Goal: Check status: Check status

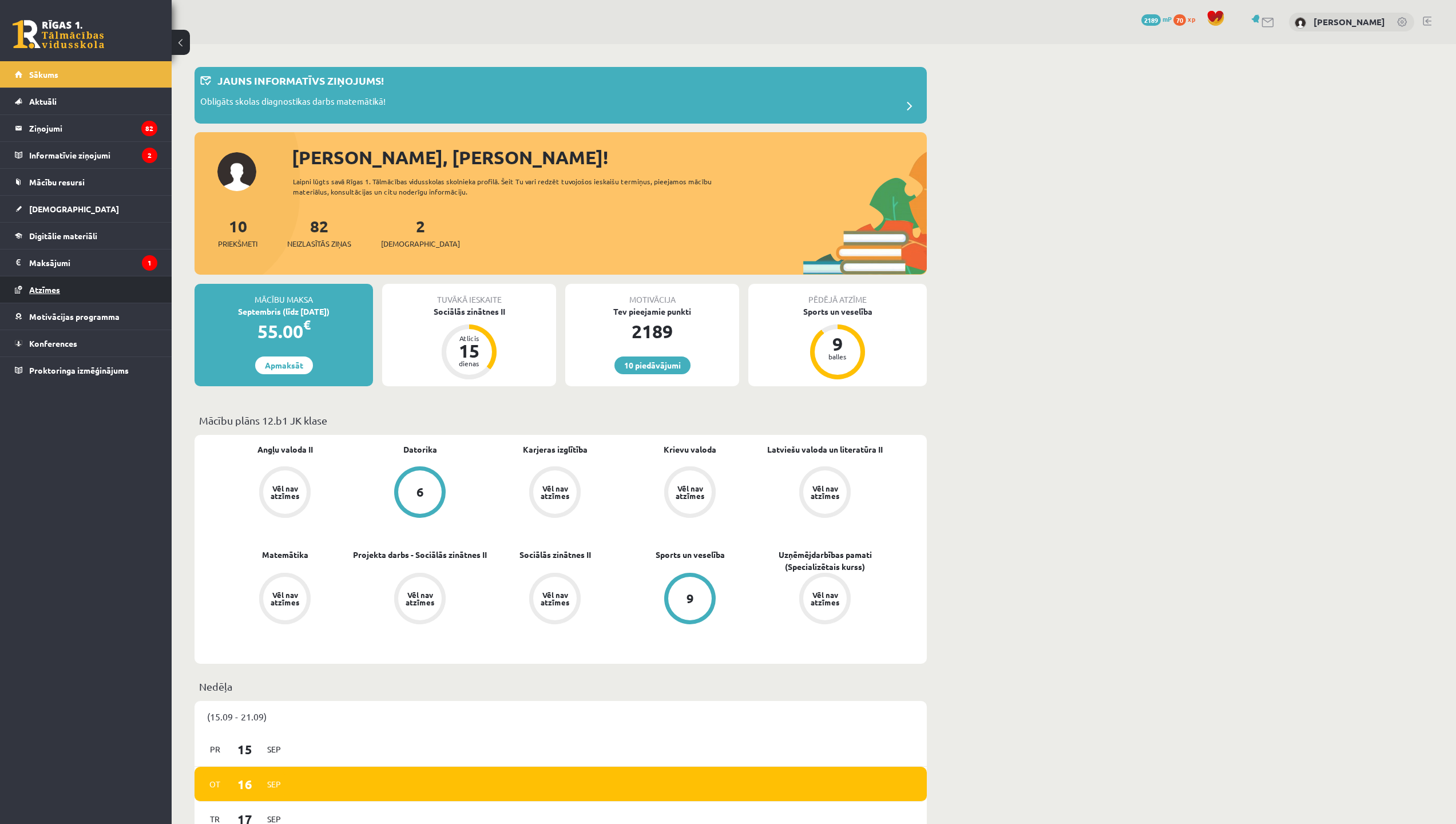
click at [58, 297] on link "Atzīmes" at bounding box center [86, 290] width 143 height 26
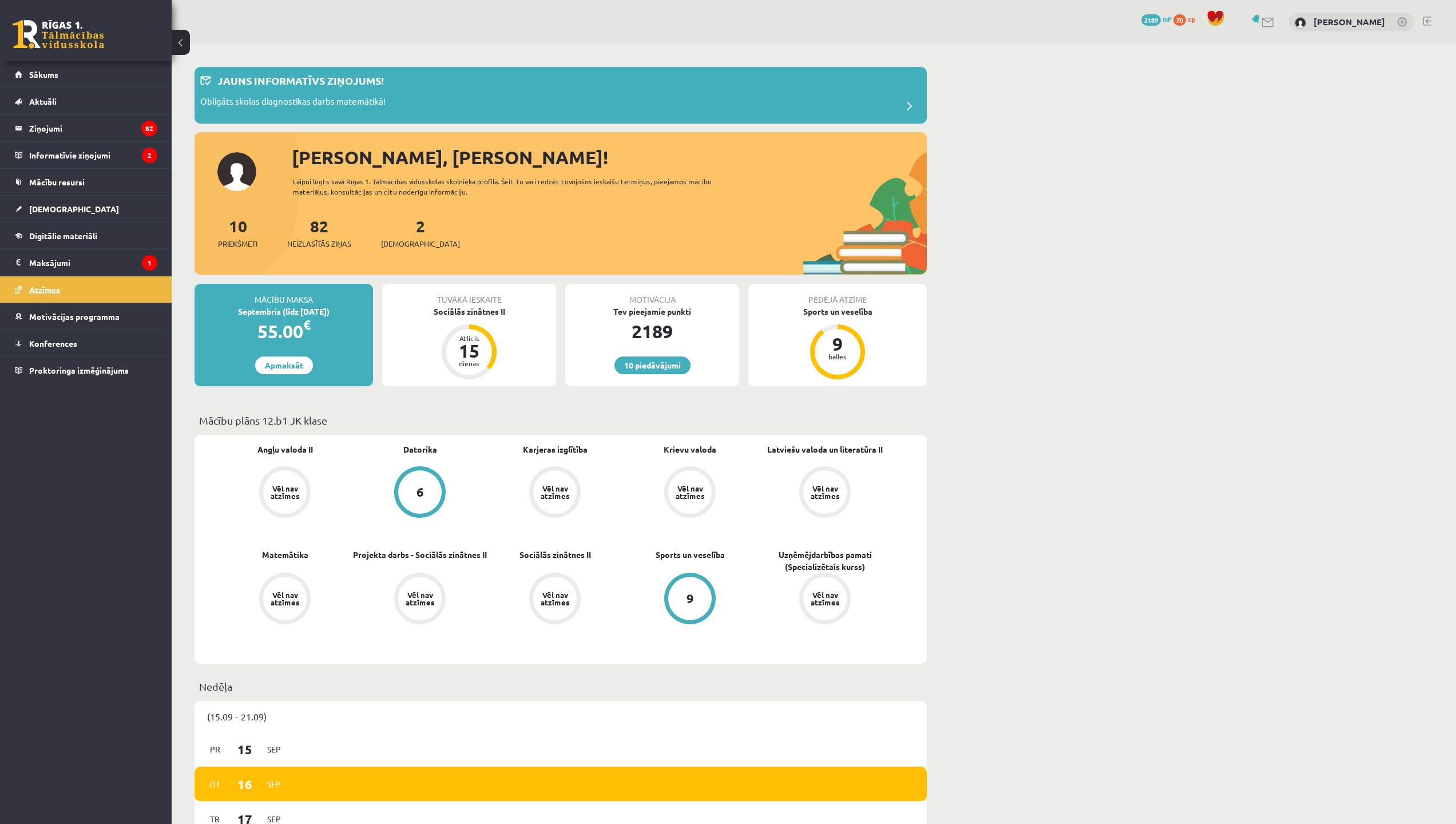
click at [43, 302] on link "Atzīmes" at bounding box center [86, 290] width 143 height 26
click at [49, 294] on link "Atzīmes" at bounding box center [86, 290] width 143 height 26
click at [330, 5] on div "10 Dāvanas 2189 mP 70 xp [PERSON_NAME]" at bounding box center [813, 22] width 1284 height 44
drag, startPoint x: 358, startPoint y: 12, endPoint x: 376, endPoint y: 17, distance: 18.7
click at [370, 17] on div "10 Dāvanas 2189 mP 70 xp [PERSON_NAME]" at bounding box center [813, 22] width 1284 height 44
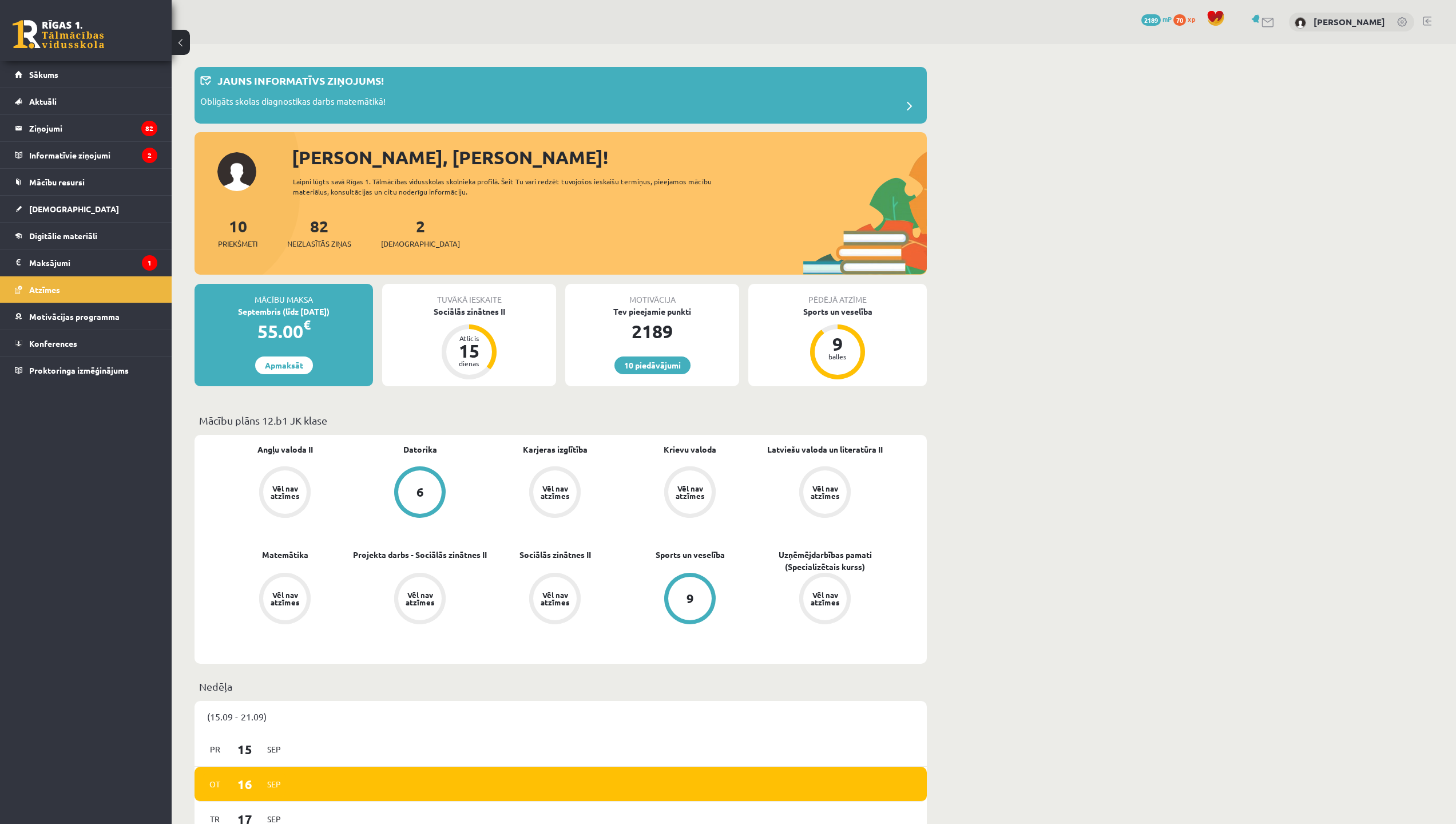
drag, startPoint x: 570, startPoint y: 678, endPoint x: 1004, endPoint y: 791, distance: 448.5
drag, startPoint x: 1004, startPoint y: 791, endPoint x: 606, endPoint y: 0, distance: 885.5
click at [606, 0] on div "10 Dāvanas 2189 mP 70 xp [PERSON_NAME]" at bounding box center [813, 22] width 1284 height 44
click at [637, 0] on div "10 Dāvanas 2189 mP 70 xp [PERSON_NAME]" at bounding box center [813, 22] width 1284 height 44
click at [780, 0] on div "10 Dāvanas 2189 mP 70 xp [PERSON_NAME]" at bounding box center [813, 22] width 1284 height 44
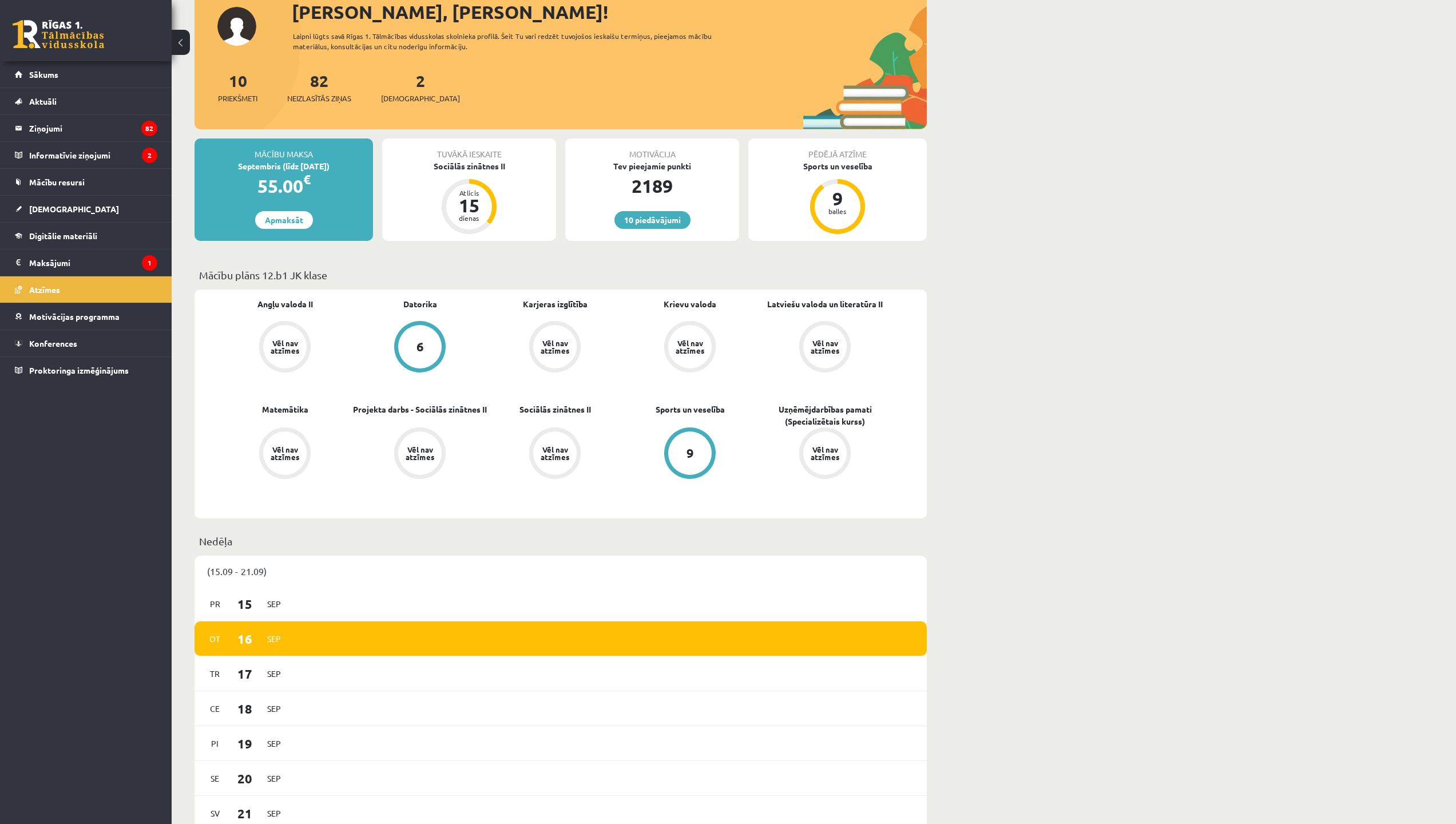
scroll to position [66, 0]
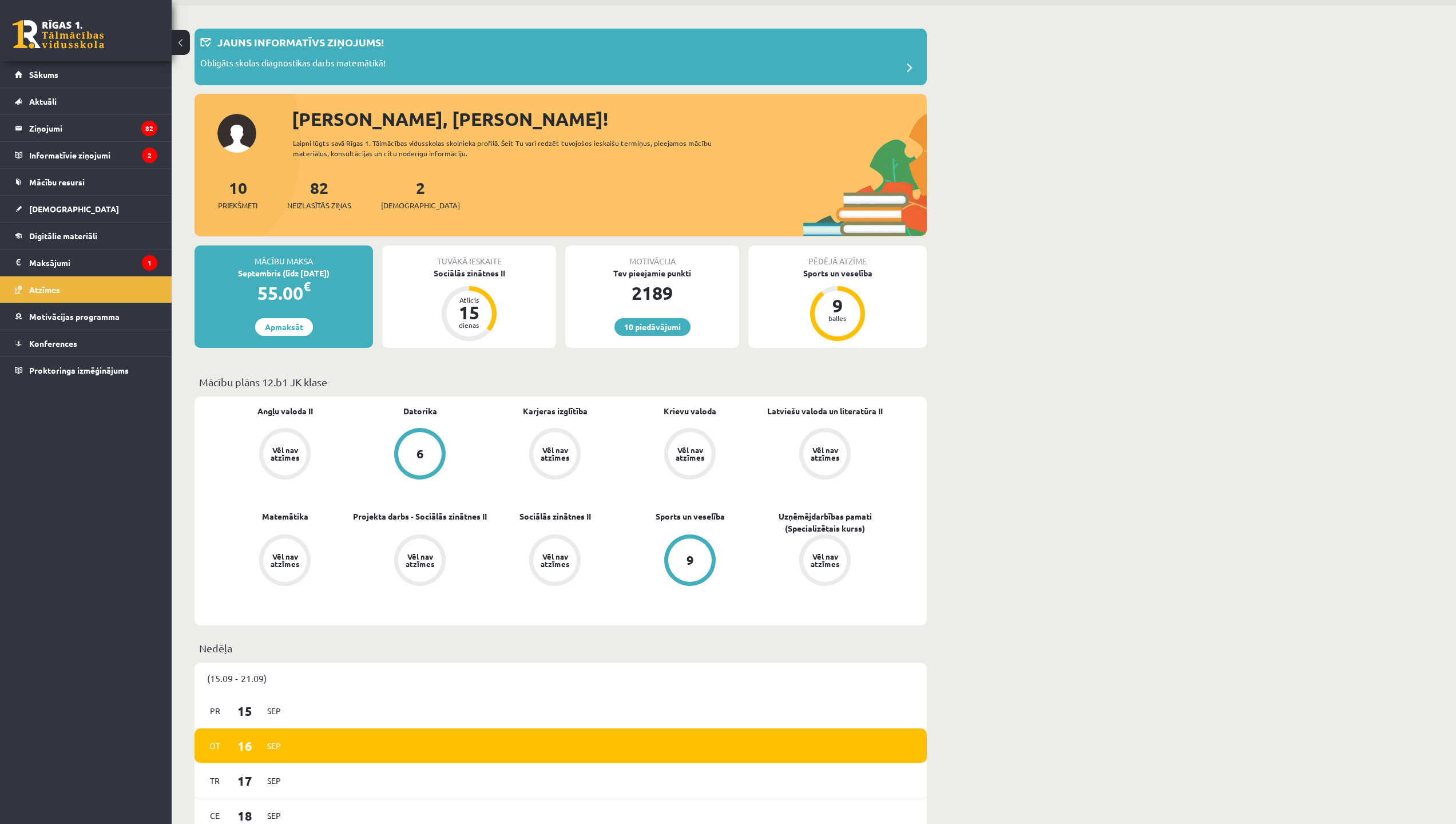
scroll to position [0, 0]
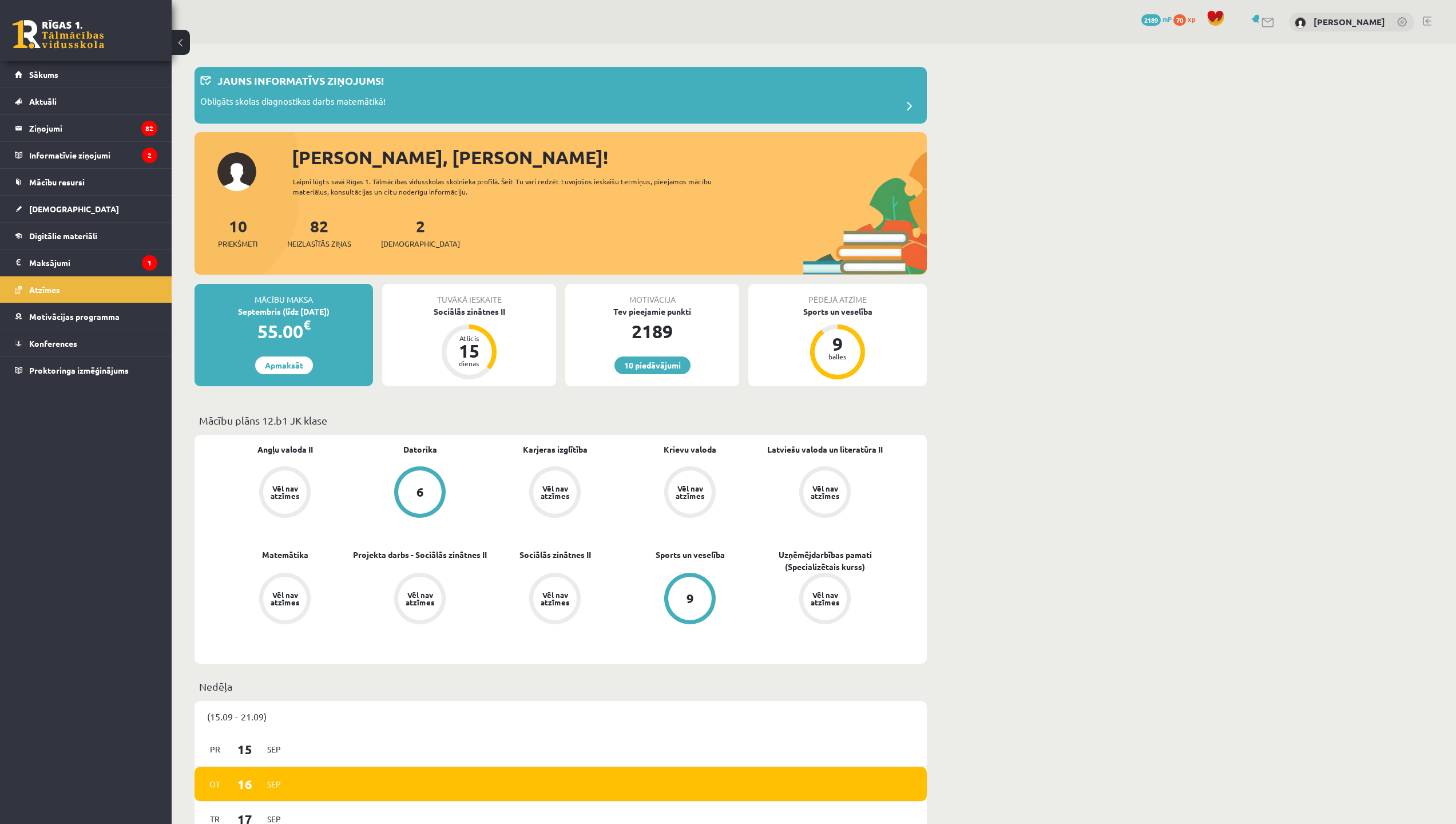
click at [1028, 19] on div "10 Dāvanas 2189 mP 70 xp [PERSON_NAME]" at bounding box center [813, 22] width 1284 height 44
click at [1022, 15] on div "10 Dāvanas 2189 mP 70 xp [PERSON_NAME]" at bounding box center [813, 22] width 1284 height 44
click at [1038, 10] on div "10 Dāvanas 2189 mP 70 xp [PERSON_NAME]" at bounding box center [813, 22] width 1284 height 44
click at [937, 1] on div "10 Dāvanas 2189 mP 70 xp [PERSON_NAME]" at bounding box center [813, 22] width 1284 height 44
click at [940, 1] on div "10 Dāvanas 2189 mP 70 xp [PERSON_NAME]" at bounding box center [813, 22] width 1284 height 44
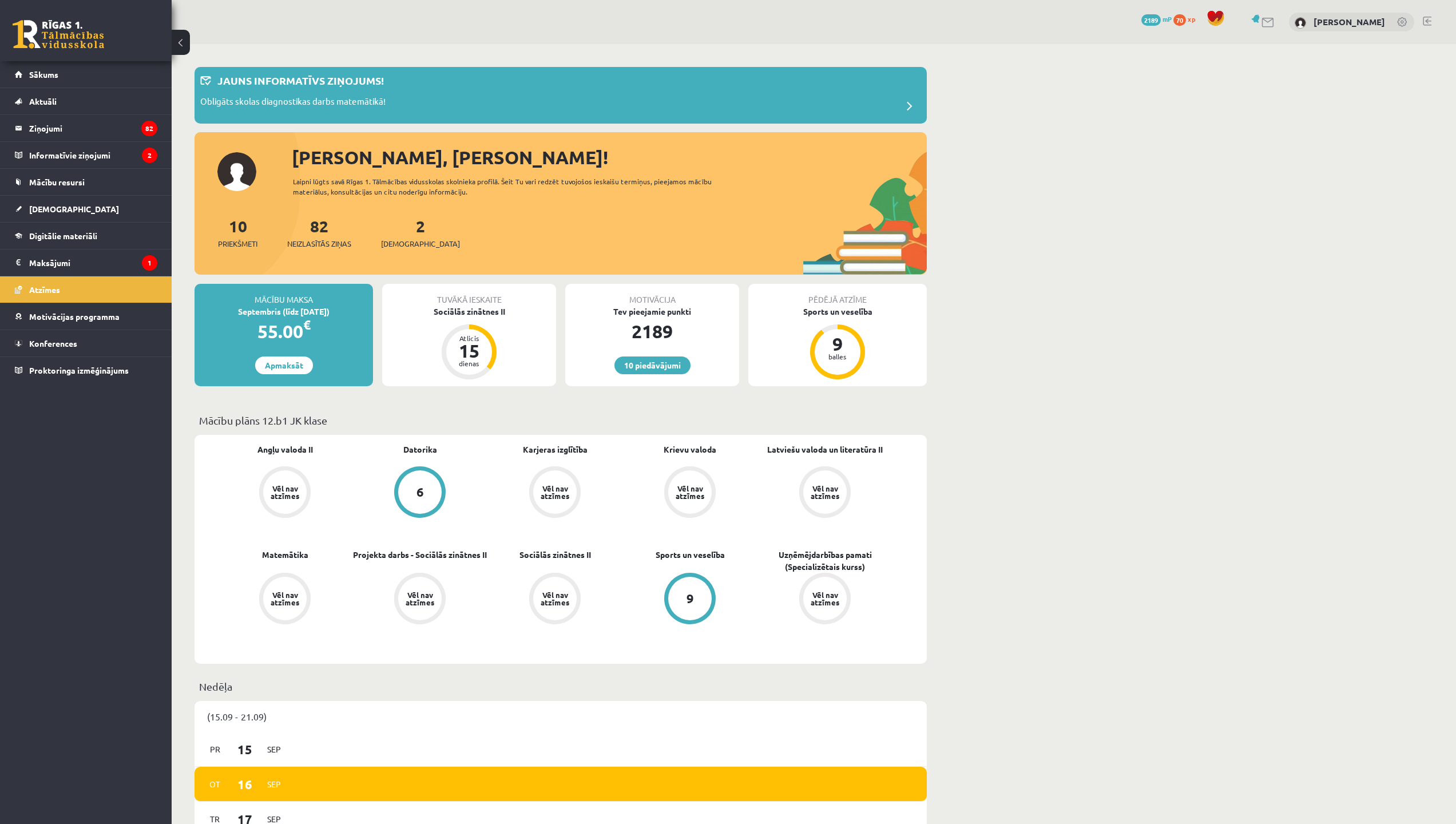
click at [804, 0] on div "10 Dāvanas 2189 mP 70 xp [PERSON_NAME]" at bounding box center [813, 22] width 1284 height 44
click at [791, 0] on div "10 Dāvanas 2189 mP 70 xp [PERSON_NAME]" at bounding box center [813, 22] width 1284 height 44
